Goal: Task Accomplishment & Management: Complete application form

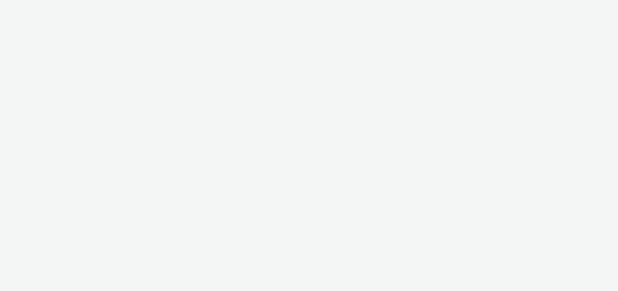
select select "47c37c18-910e-43a3-bb91-a2beb2847406"
select select "b1b940d3-d05b-48b5-821e-f328c33b988b"
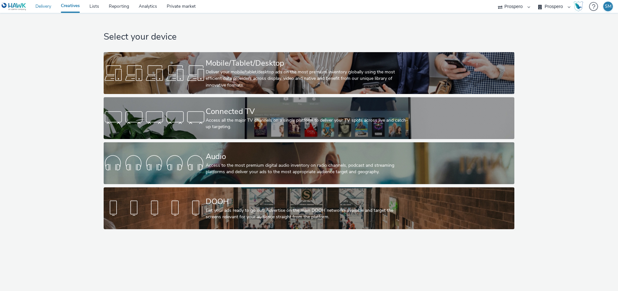
click at [49, 5] on link "Delivery" at bounding box center [43, 6] width 25 height 13
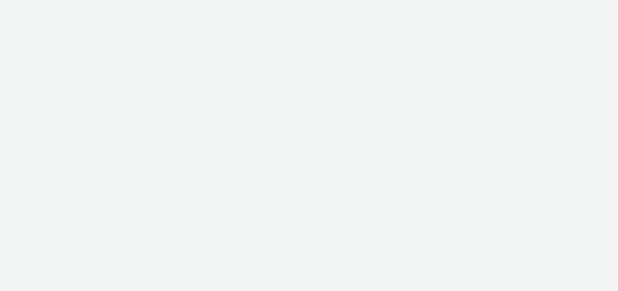
select select "47c37c18-910e-43a3-bb91-a2beb2847406"
select select "b1b940d3-d05b-48b5-821e-f328c33b988b"
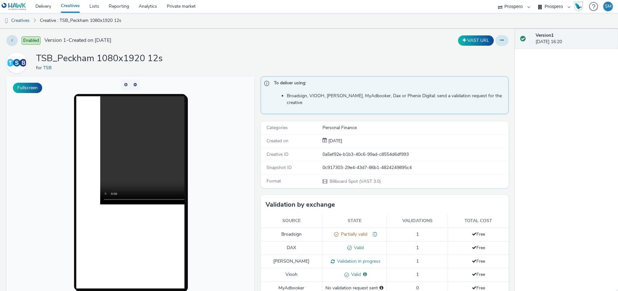
click at [501, 41] on icon at bounding box center [503, 40] width 4 height 5
click at [486, 65] on link "Duplicate" at bounding box center [485, 66] width 48 height 13
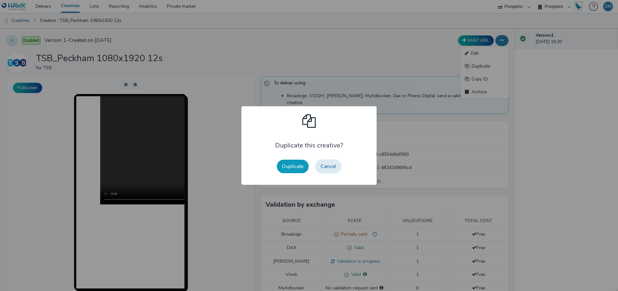
click at [286, 161] on button "Duplicate" at bounding box center [293, 167] width 32 height 14
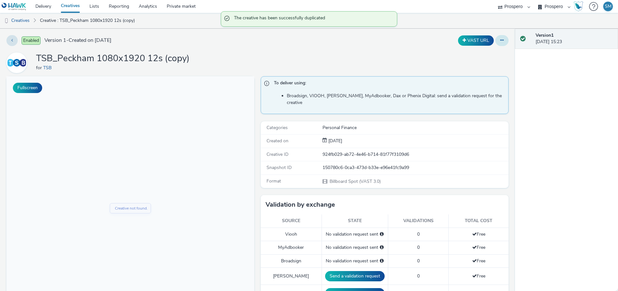
click at [502, 38] on icon at bounding box center [503, 40] width 4 height 5
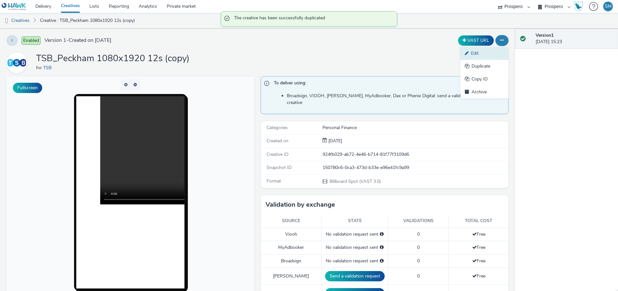
click at [498, 52] on link "Edit" at bounding box center [485, 53] width 48 height 13
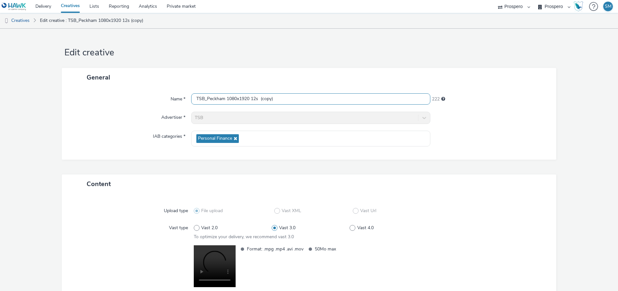
drag, startPoint x: 282, startPoint y: 99, endPoint x: 227, endPoint y: 97, distance: 55.1
click at [227, 97] on input "TSB_Peckham 1080x1920 12s (copy)" at bounding box center [310, 98] width 239 height 11
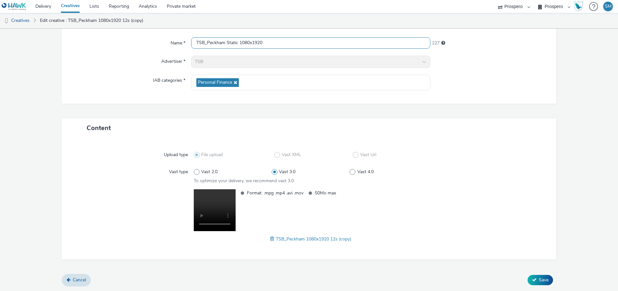
type input "TSB_Peckham Static 1080x1920"
click at [271, 239] on span at bounding box center [273, 238] width 6 height 7
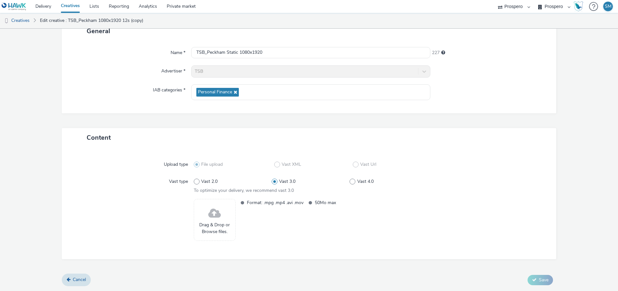
scroll to position [46, 0]
click at [204, 222] on span "Drag & Drop or Browse files." at bounding box center [214, 228] width 35 height 13
click at [76, 275] on link "Cancel" at bounding box center [76, 280] width 29 height 12
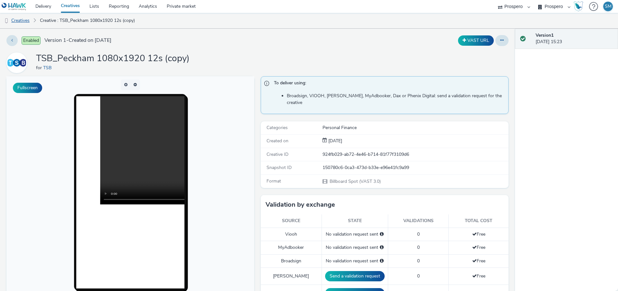
click at [17, 19] on link "Creatives" at bounding box center [16, 20] width 33 height 15
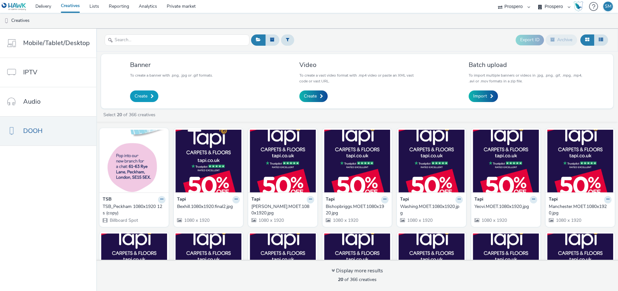
click at [142, 94] on span "Create" at bounding box center [141, 96] width 13 height 6
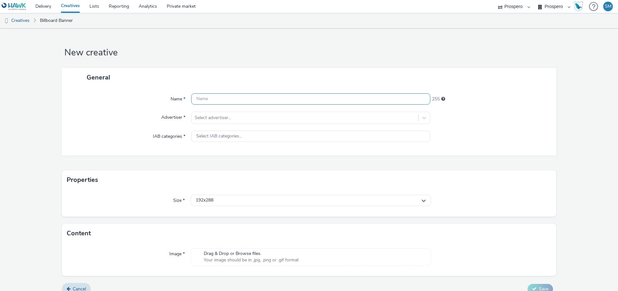
click at [208, 100] on input "text" at bounding box center [310, 98] width 239 height 11
type input "TSB [PERSON_NAME] Static 1080x1920"
click at [215, 109] on div "Name * TSB Peckham Static 1080x1920 227 Advertiser * Select advertiser... IAB c…" at bounding box center [309, 121] width 495 height 69
drag, startPoint x: 215, startPoint y: 116, endPoint x: 215, endPoint y: 112, distance: 4.6
click at [215, 116] on div at bounding box center [305, 118] width 220 height 8
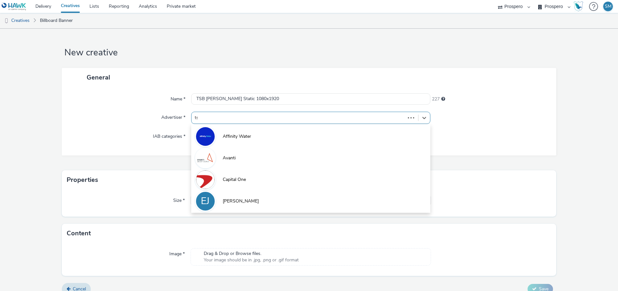
type input "tsb"
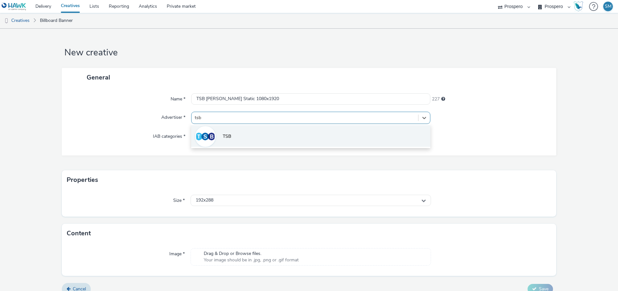
click at [228, 134] on span "TSB" at bounding box center [227, 136] width 8 height 6
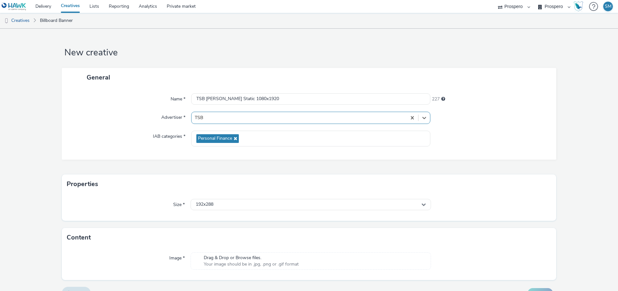
scroll to position [13, 0]
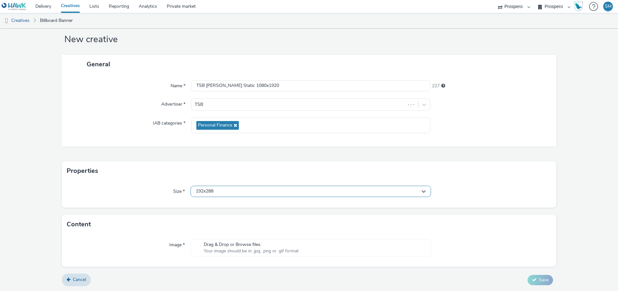
click at [216, 194] on div "192x288" at bounding box center [311, 191] width 241 height 11
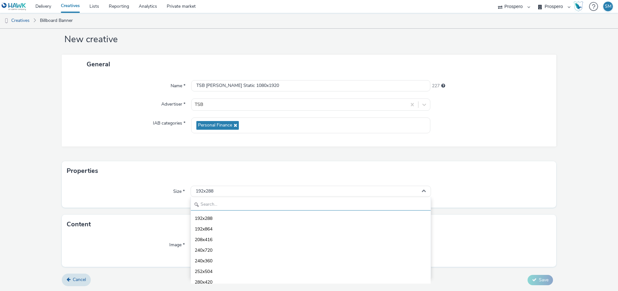
click at [215, 202] on input "text" at bounding box center [311, 204] width 240 height 11
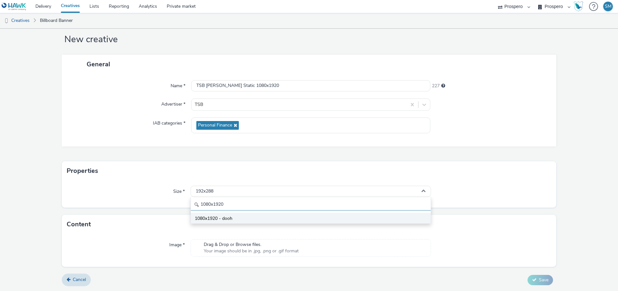
type input "1080x1920"
click at [234, 219] on li "1080x1920 - dooh" at bounding box center [311, 218] width 240 height 11
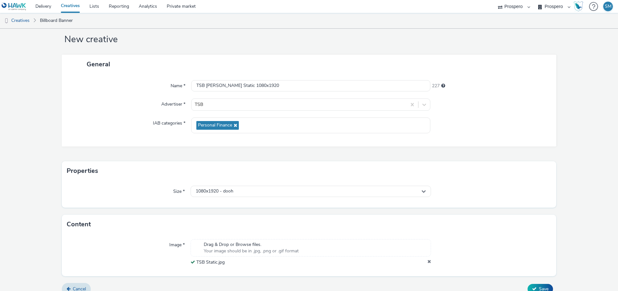
scroll to position [22, 0]
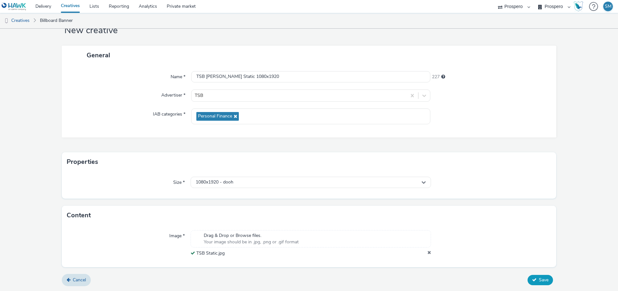
click at [533, 279] on icon at bounding box center [534, 280] width 5 height 5
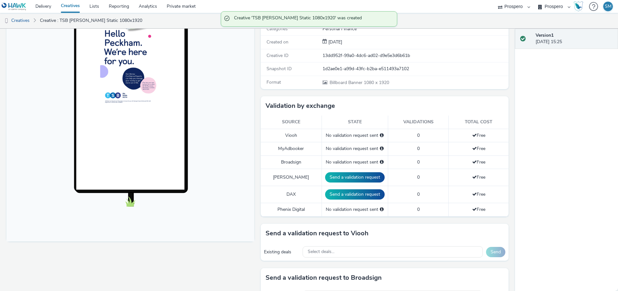
scroll to position [102, 0]
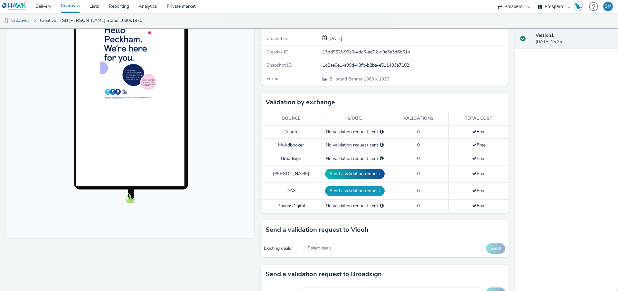
click at [344, 187] on button "Send a validation request" at bounding box center [355, 191] width 60 height 10
click at [343, 169] on button "Send a validation request" at bounding box center [357, 174] width 60 height 10
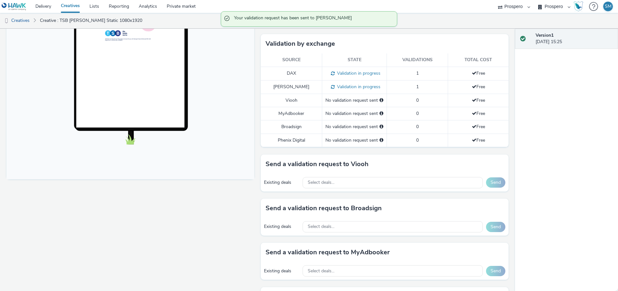
scroll to position [164, 0]
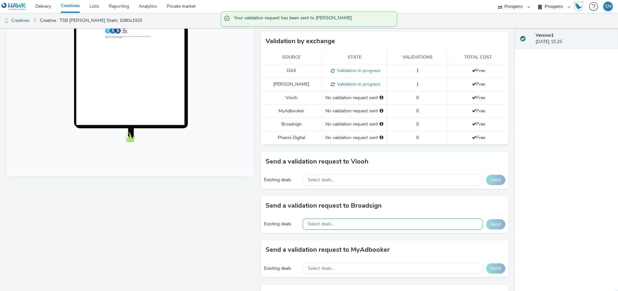
click at [314, 219] on div "Select deals..." at bounding box center [393, 224] width 180 height 11
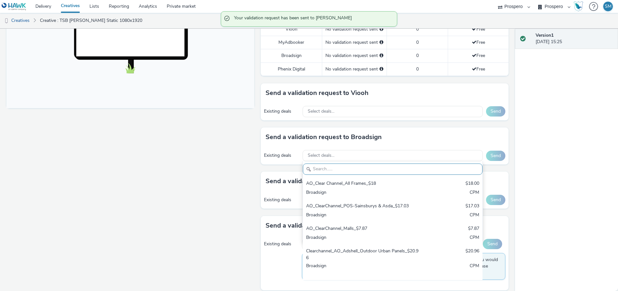
scroll to position [214, 0]
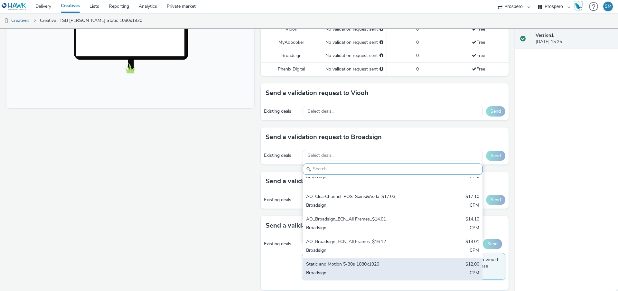
click at [316, 270] on div "Broadsign" at bounding box center [363, 273] width 114 height 7
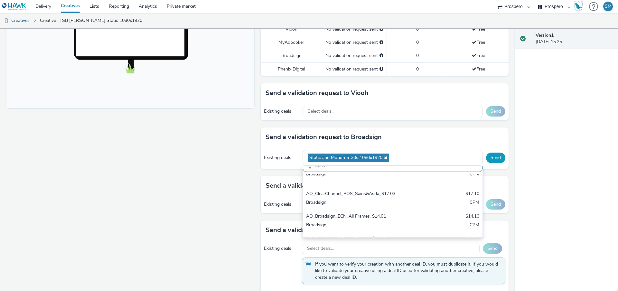
click at [495, 153] on button "Send" at bounding box center [495, 158] width 19 height 10
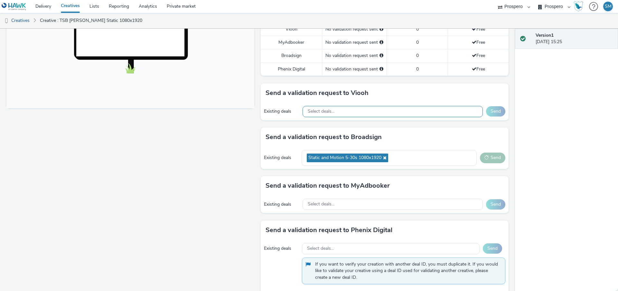
click at [380, 106] on div "Select deals..." at bounding box center [393, 111] width 180 height 11
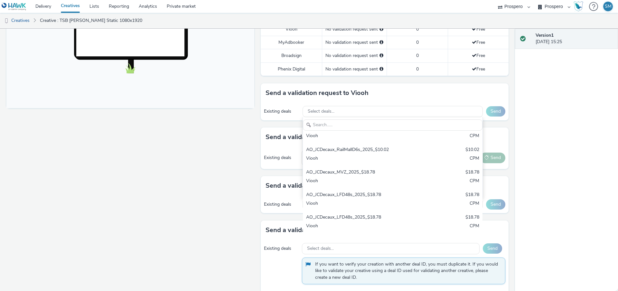
scroll to position [337, 0]
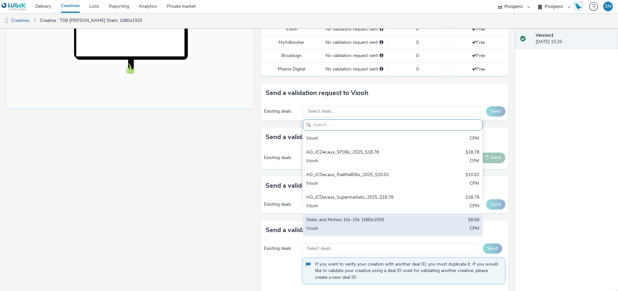
click at [334, 217] on div "Static and Motion 10s-15s 1080x1920" at bounding box center [363, 220] width 114 height 7
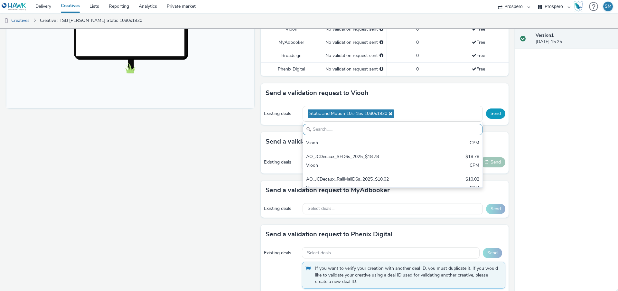
click at [495, 109] on button "Send" at bounding box center [495, 114] width 19 height 10
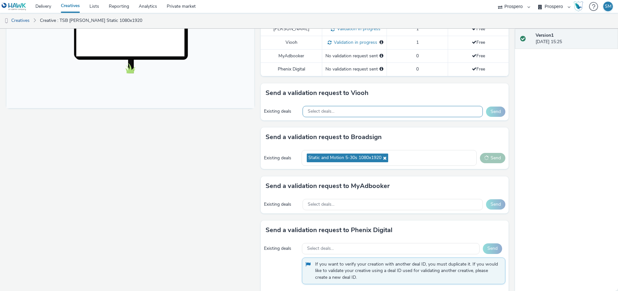
click at [407, 107] on div "Select deals..." at bounding box center [393, 111] width 180 height 11
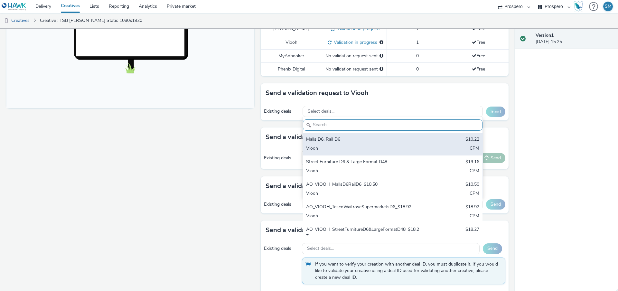
click at [378, 144] on div "Malls D6, Rail D6 $10.22 Viooh CPM" at bounding box center [393, 144] width 180 height 23
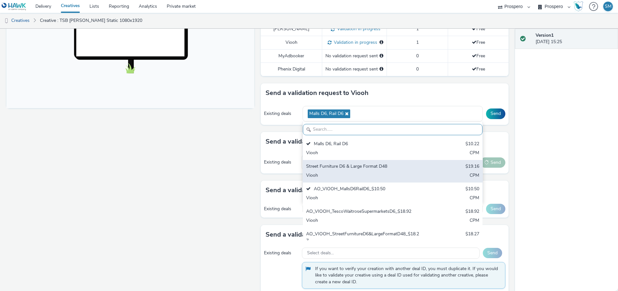
click at [373, 178] on div "Viooh" at bounding box center [363, 175] width 114 height 7
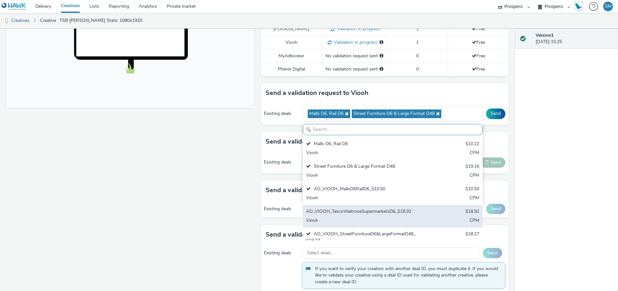
click at [365, 217] on div "Viooh" at bounding box center [363, 220] width 114 height 7
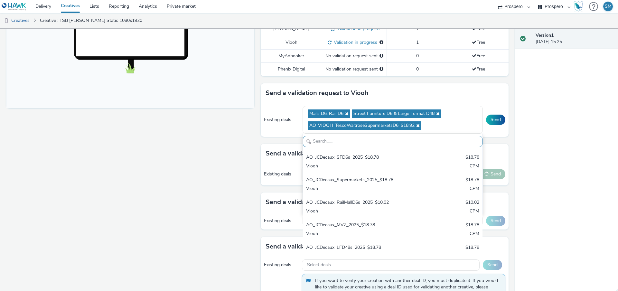
scroll to position [239, 0]
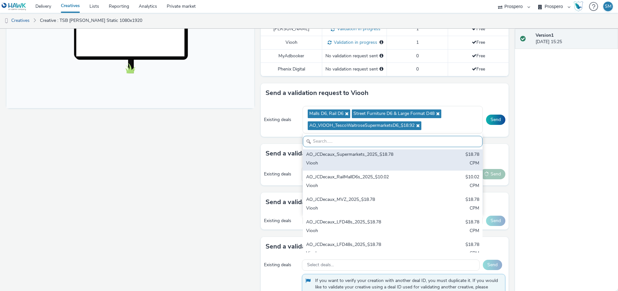
click at [373, 165] on div "Viooh" at bounding box center [363, 163] width 114 height 7
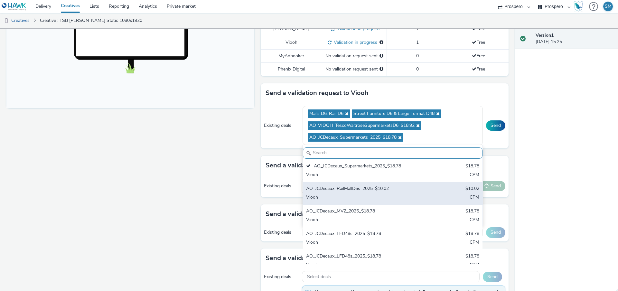
click at [365, 203] on div "AO_JCDecaux_RailMallD6s_2025_$10.02 $10.02 Viooh CPM" at bounding box center [393, 193] width 180 height 23
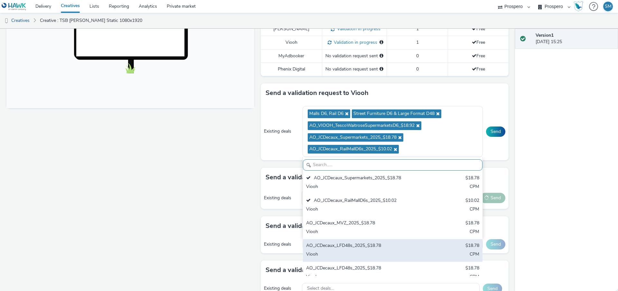
scroll to position [264, 0]
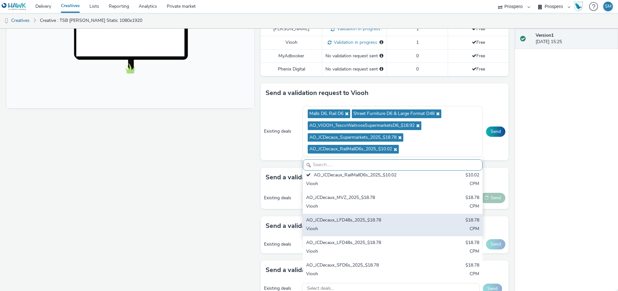
click at [360, 225] on div "AO_JCDecaux_LFD48s_2025_$18.78 $18.78 Viooh CPM" at bounding box center [393, 225] width 180 height 23
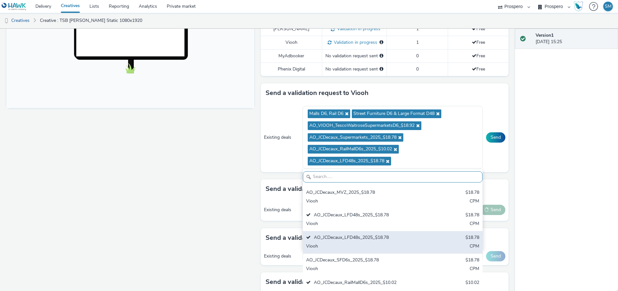
scroll to position [290, 0]
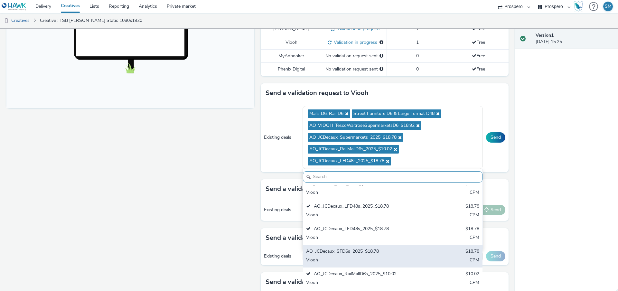
click at [359, 254] on div "AO_JCDecaux_SFD6s_2025_$18.78" at bounding box center [363, 251] width 114 height 7
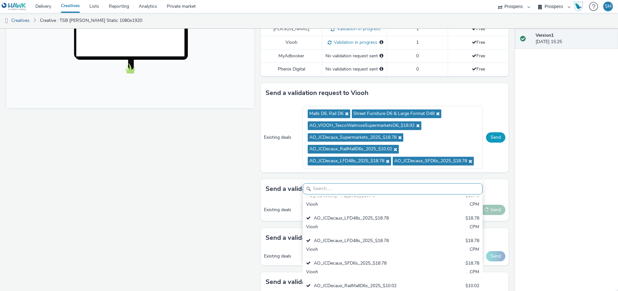
click at [496, 143] on button "Send" at bounding box center [495, 137] width 19 height 10
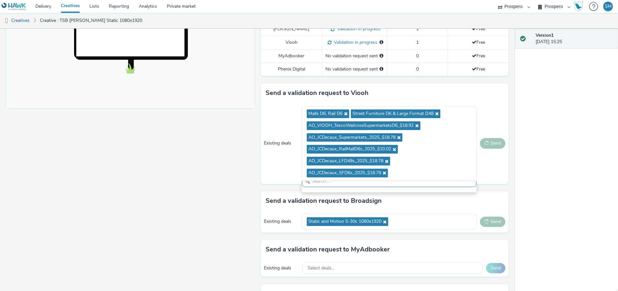
scroll to position [302, 0]
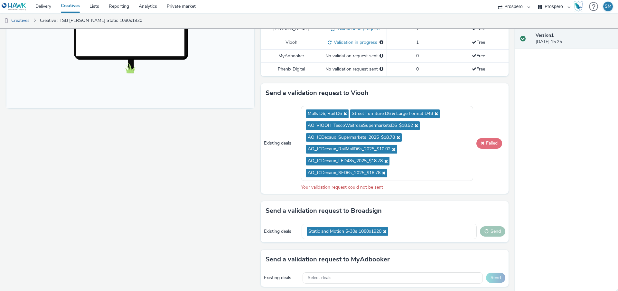
click at [496, 143] on button "Failed" at bounding box center [490, 143] width 26 height 10
click at [415, 233] on div "Static and Motion 5-30s 1080x1920" at bounding box center [389, 232] width 175 height 16
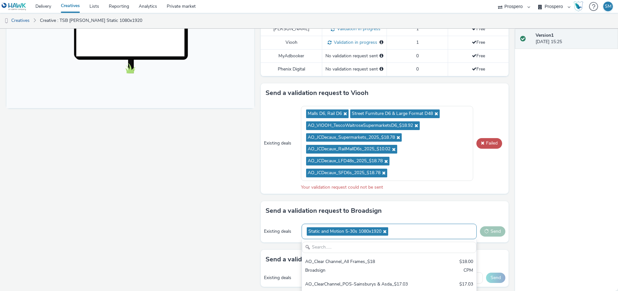
scroll to position [317, 0]
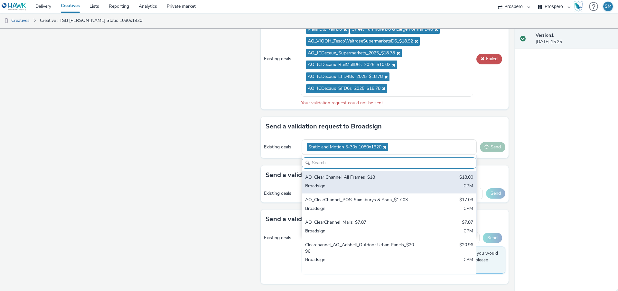
click at [404, 185] on div "Broadsign" at bounding box center [360, 186] width 111 height 7
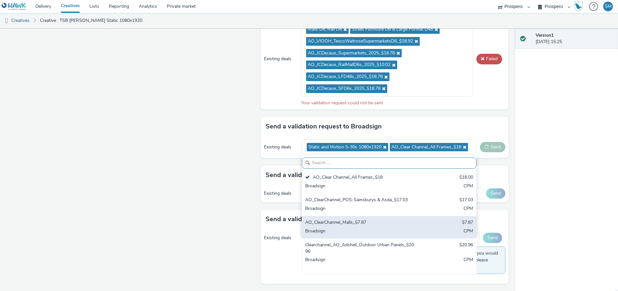
click at [396, 218] on div "AO_ClearChannel_Malls_$7.87 $7.87 Broadsign CPM" at bounding box center [389, 227] width 175 height 23
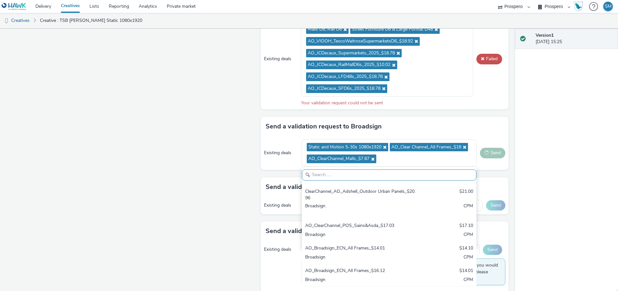
scroll to position [191, 0]
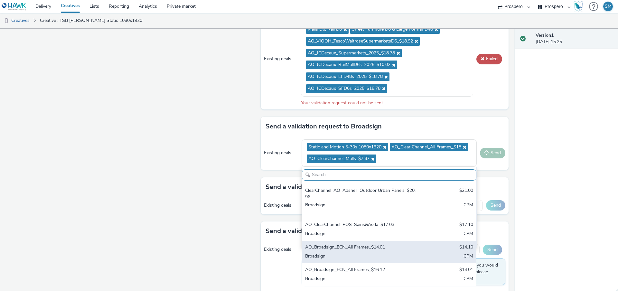
click at [385, 252] on div "AO_Broadsign_ECN_All Frames_$14.01 $14.10 Broadsign CPM" at bounding box center [389, 252] width 175 height 23
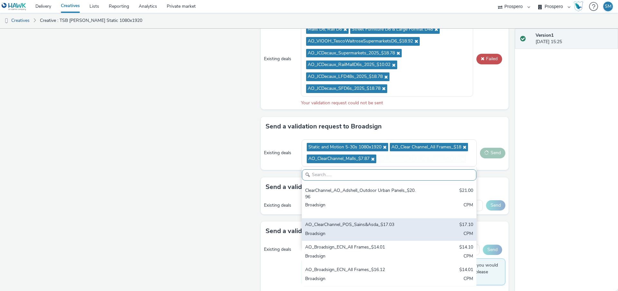
click at [386, 232] on div "Broadsign" at bounding box center [360, 234] width 111 height 7
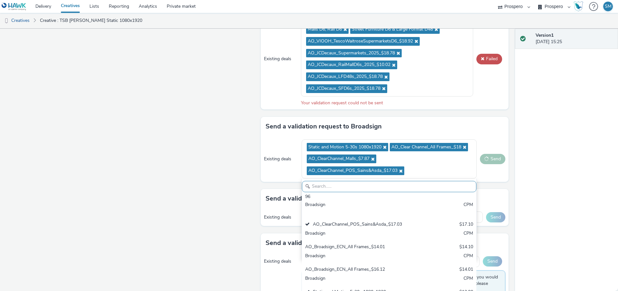
scroll to position [340, 0]
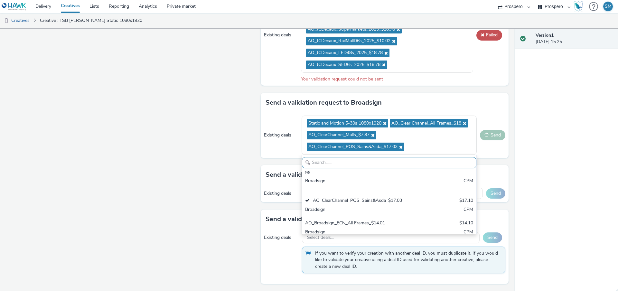
click at [511, 74] on div "Enabled Version 1 - Created on 11 August 2025 TSB Peckham Static 1080x1920 for …" at bounding box center [257, 160] width 515 height 263
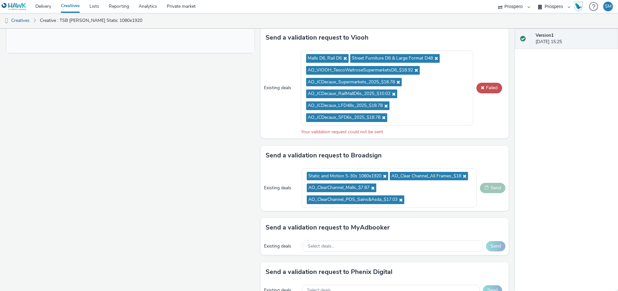
scroll to position [287, 0]
click at [343, 59] on icon at bounding box center [344, 58] width 5 height 5
click at [343, 59] on span "Street Furniture D6 & Large Format D48" at bounding box center [348, 58] width 81 height 5
click at [392, 58] on icon at bounding box center [391, 58] width 5 height 5
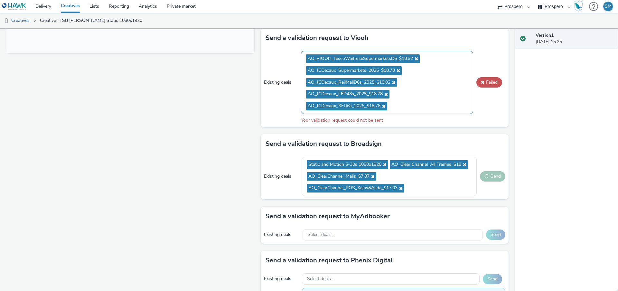
click at [417, 60] on icon at bounding box center [415, 58] width 5 height 5
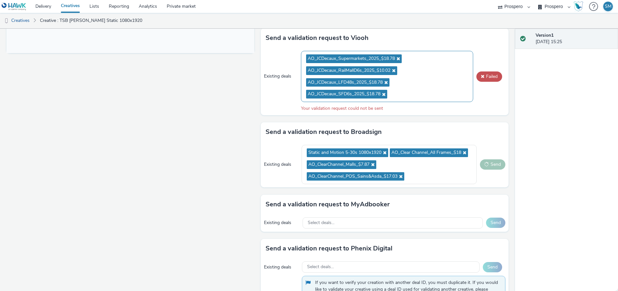
click at [397, 71] on span "AO_JCDecaux_RailMallD6s_2025_$10.02" at bounding box center [351, 70] width 91 height 9
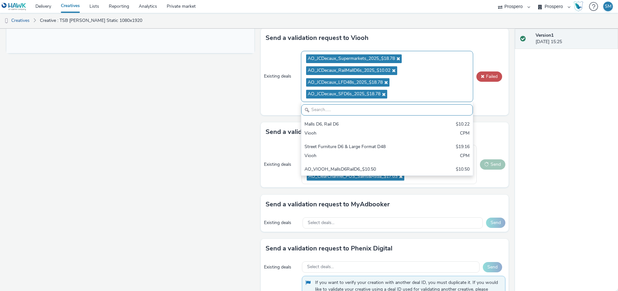
click at [396, 71] on icon at bounding box center [393, 70] width 5 height 5
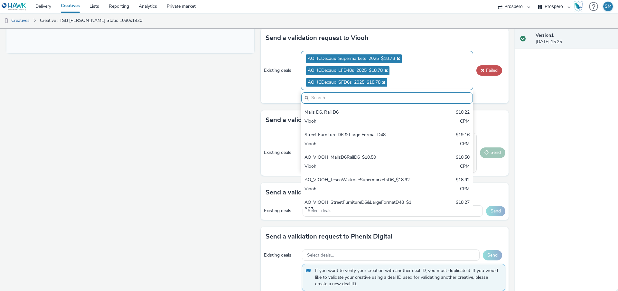
click at [402, 58] on span "AO_JCDecaux_Supermarkets_2025_$18.78" at bounding box center [354, 58] width 96 height 9
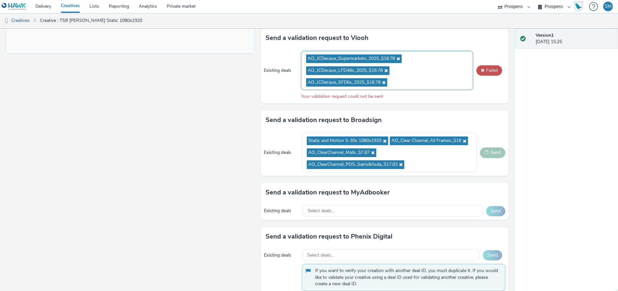
click at [400, 59] on icon at bounding box center [397, 58] width 5 height 5
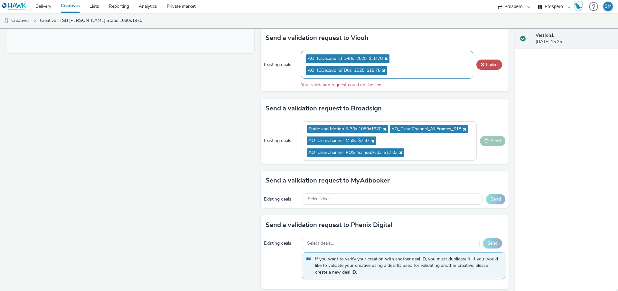
click at [383, 71] on icon at bounding box center [383, 70] width 5 height 5
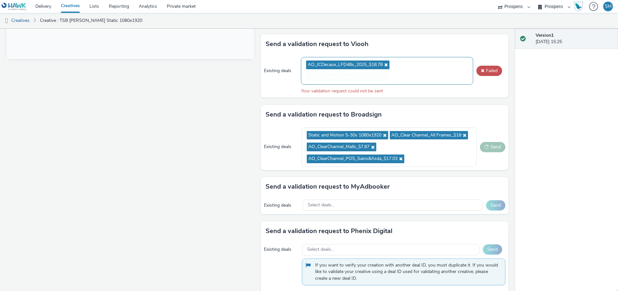
click at [387, 58] on div "AO_JCDecaux_LFD48s_2025_$18.78 AO_JCDecaux_SFD6s_2025_$18.78" at bounding box center [387, 71] width 172 height 28
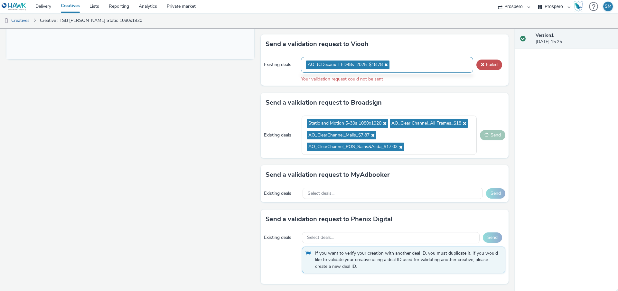
scroll to position [7, 0]
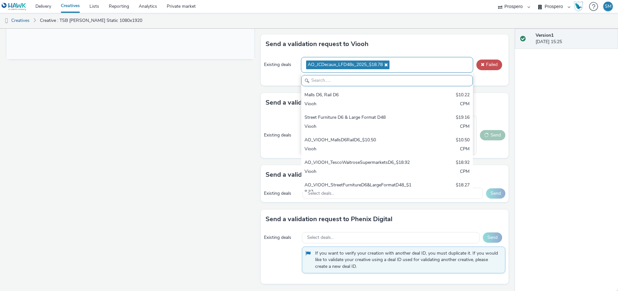
click at [386, 62] on icon at bounding box center [385, 64] width 5 height 5
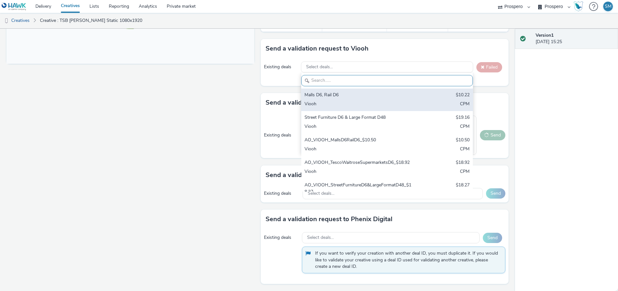
click at [353, 103] on div "Viooh" at bounding box center [359, 104] width 109 height 7
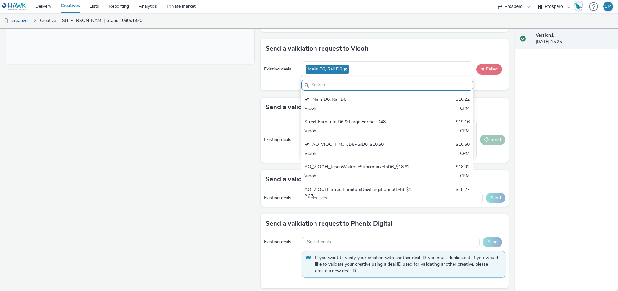
click at [495, 67] on button "Failed" at bounding box center [490, 69] width 26 height 10
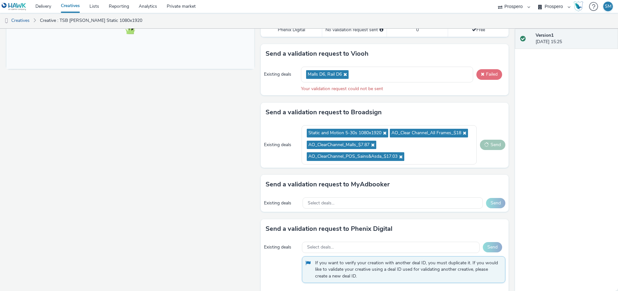
click at [494, 79] on button "Failed" at bounding box center [490, 74] width 26 height 10
click at [347, 76] on icon at bounding box center [344, 74] width 5 height 5
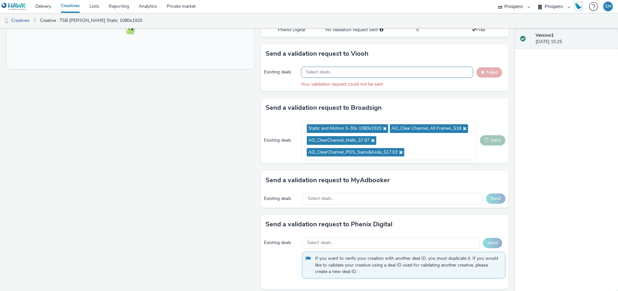
click at [347, 78] on div "Select deals..." at bounding box center [387, 72] width 172 height 11
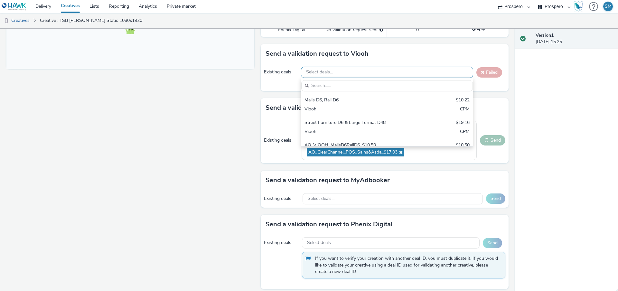
scroll to position [0, 0]
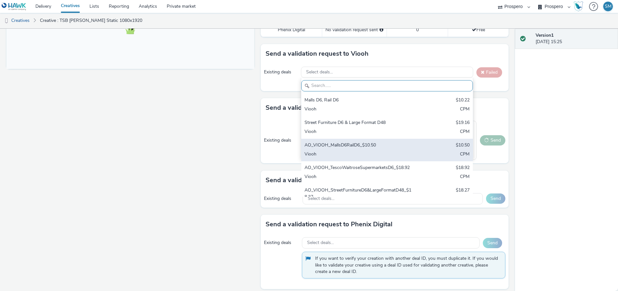
click at [321, 140] on div "AO_VIOOH_MallsD6RailD6_$10.50 $10.50 Viooh CPM" at bounding box center [387, 150] width 172 height 23
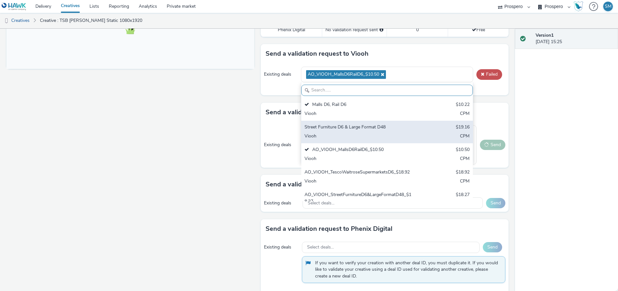
click at [321, 139] on div "Viooh" at bounding box center [359, 136] width 109 height 7
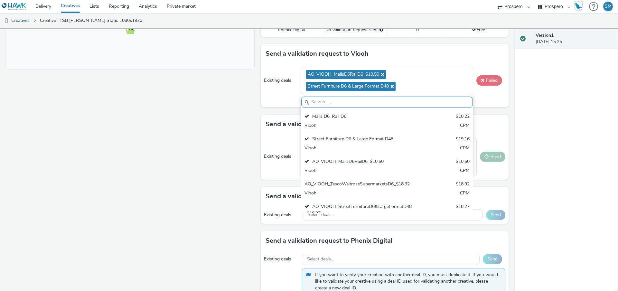
click at [486, 83] on button "Failed" at bounding box center [490, 80] width 26 height 10
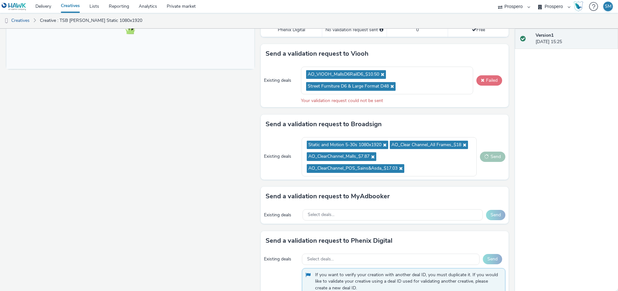
click at [486, 83] on button "Failed" at bounding box center [490, 80] width 26 height 10
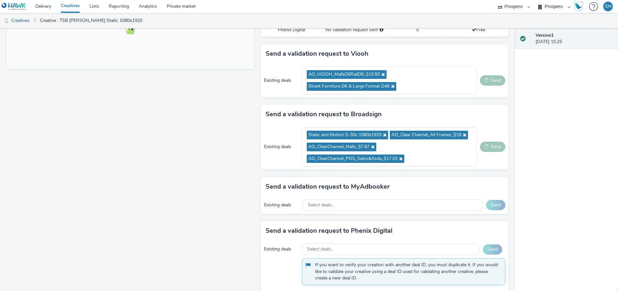
click at [486, 83] on button "Send" at bounding box center [492, 80] width 25 height 10
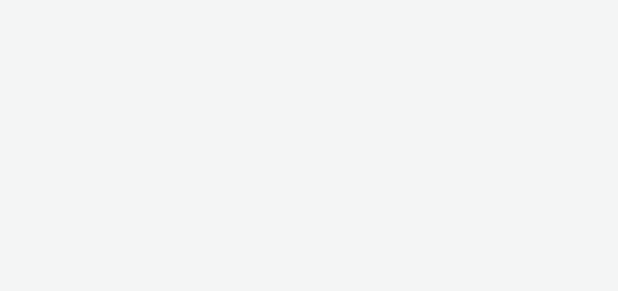
select select "47c37c18-910e-43a3-bb91-a2beb2847406"
select select "b1b940d3-d05b-48b5-821e-f328c33b988b"
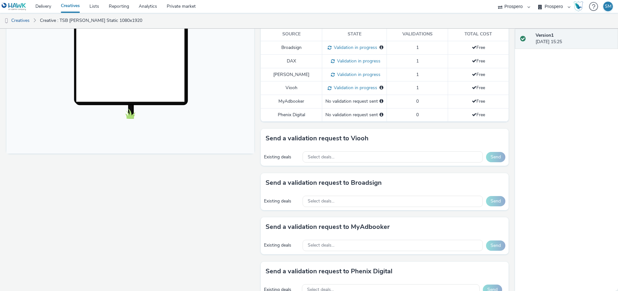
scroll to position [245, 0]
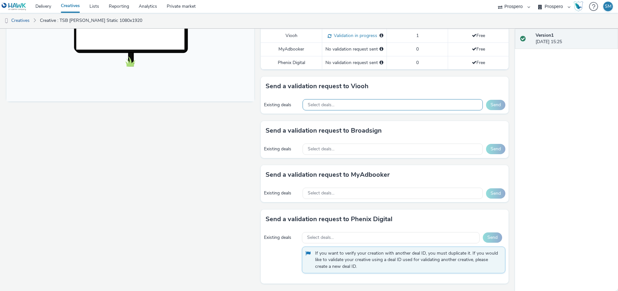
click at [348, 106] on div "Select deals..." at bounding box center [393, 104] width 180 height 11
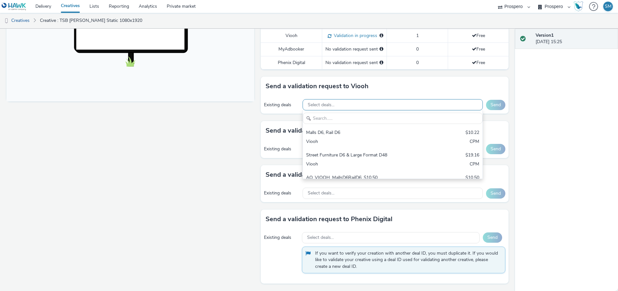
scroll to position [0, 0]
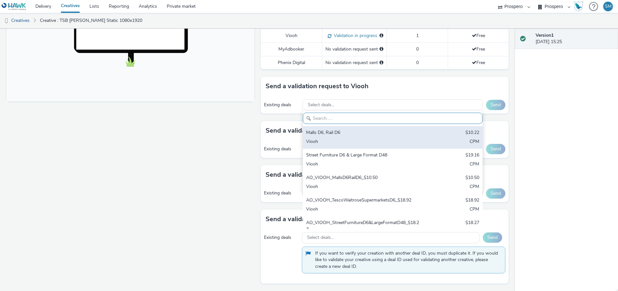
click at [340, 129] on div "Malls D6, Rail D6 $10.22 Viooh CPM" at bounding box center [393, 137] width 180 height 23
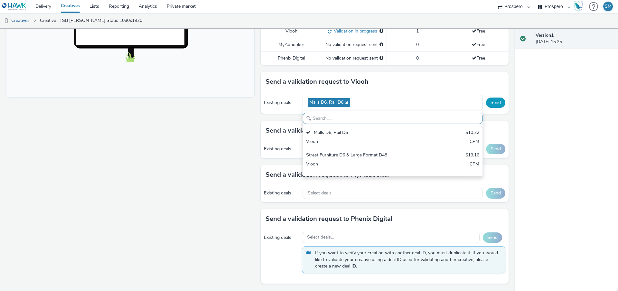
click at [502, 108] on button "Send" at bounding box center [495, 103] width 19 height 10
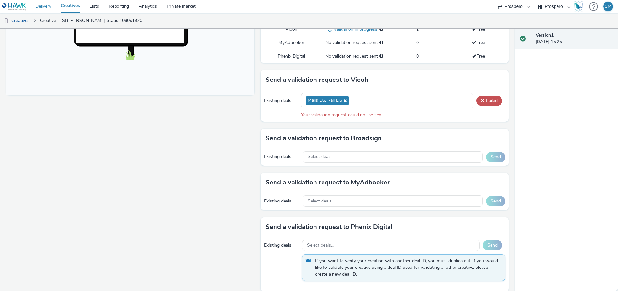
click at [37, 8] on link "Delivery" at bounding box center [43, 6] width 25 height 13
